Goal: Task Accomplishment & Management: Manage account settings

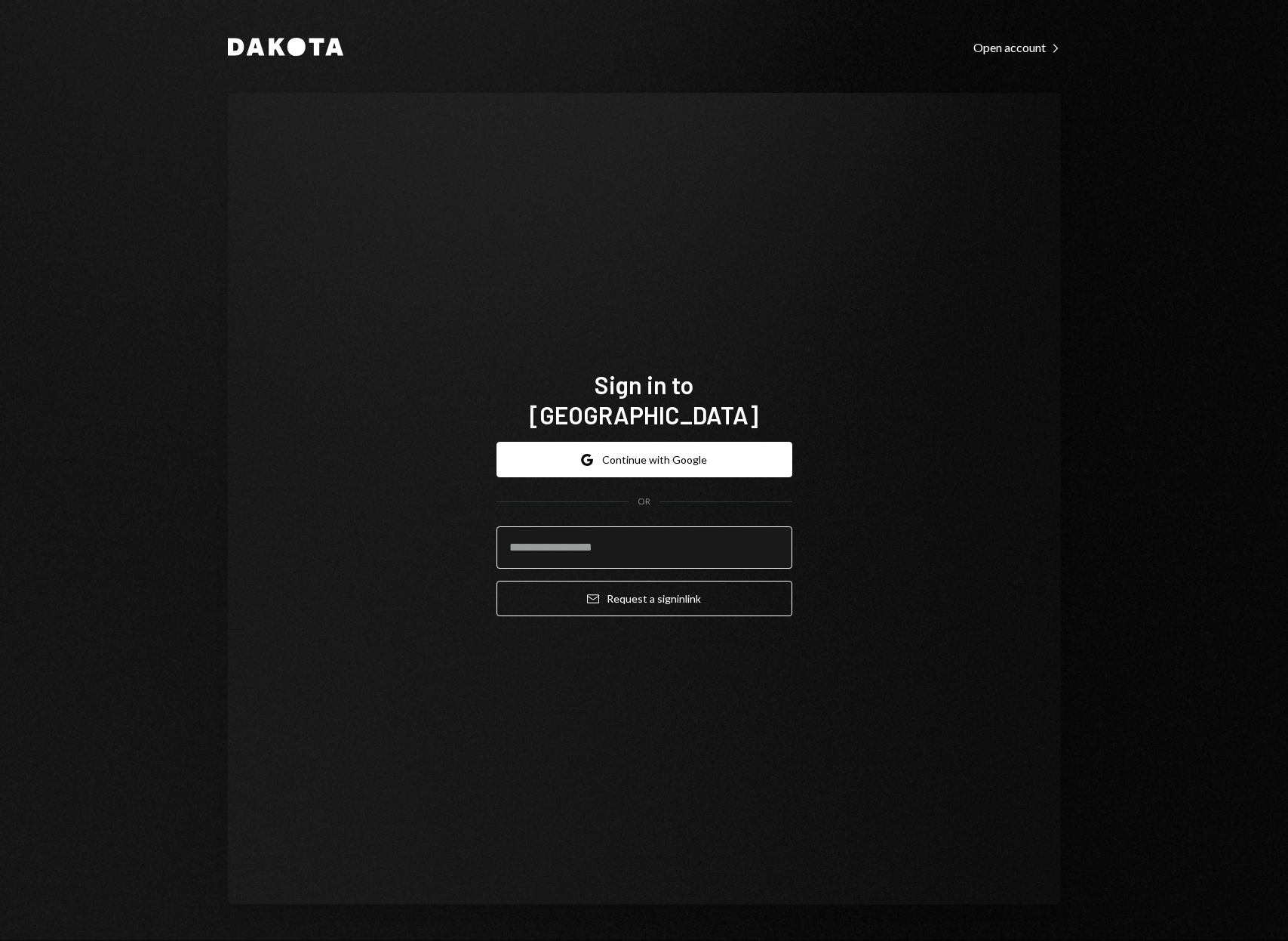
click at [623, 529] on input "email" at bounding box center [644, 547] width 296 height 42
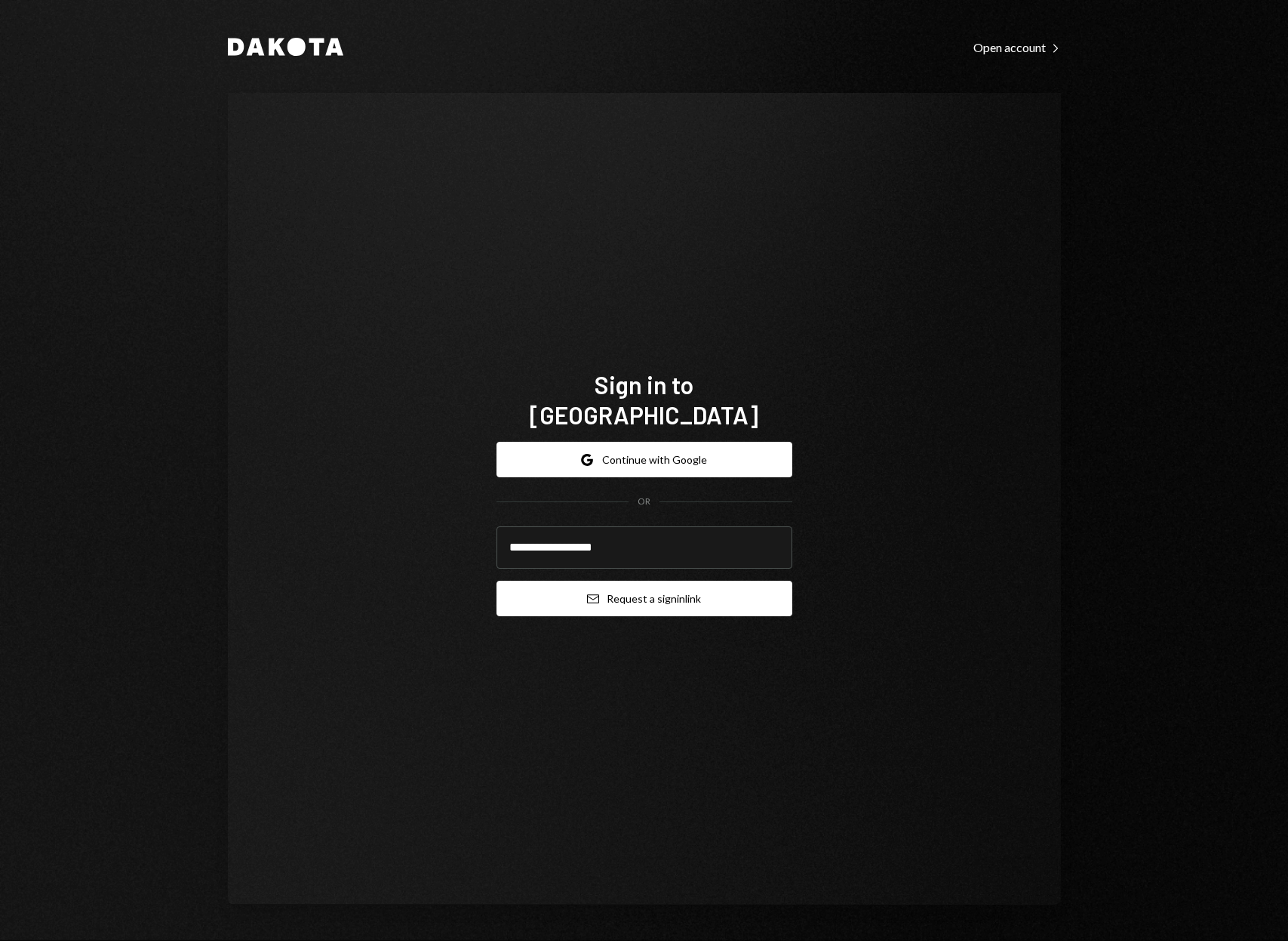
type input "**********"
click at [607, 581] on button "Email Request a sign in link" at bounding box center [644, 598] width 296 height 35
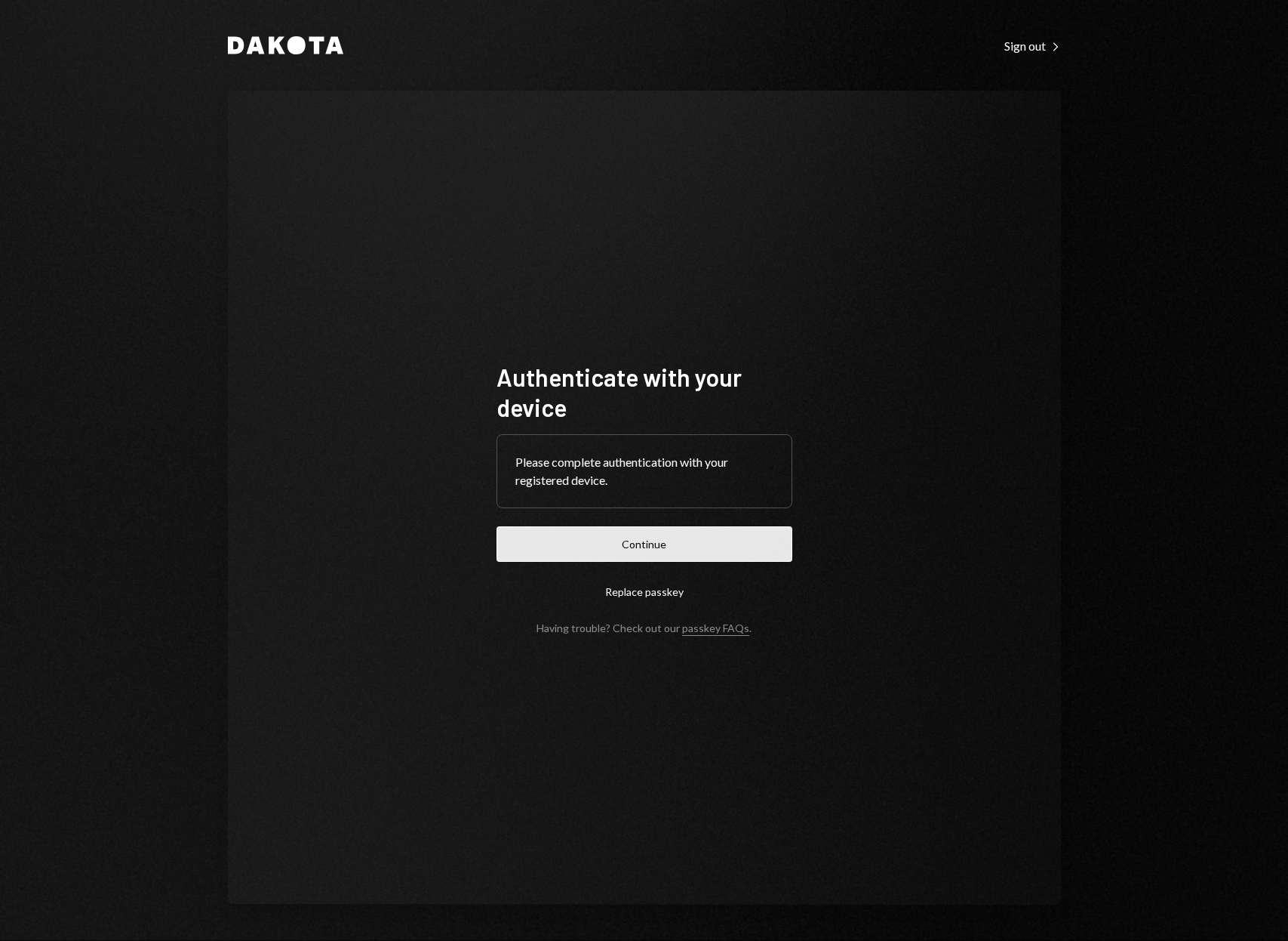
click at [652, 535] on button "Continue" at bounding box center [644, 544] width 296 height 35
